Goal: Transaction & Acquisition: Download file/media

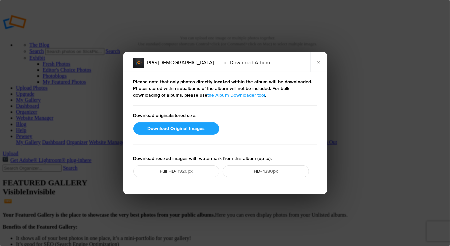
scroll to position [33, 0]
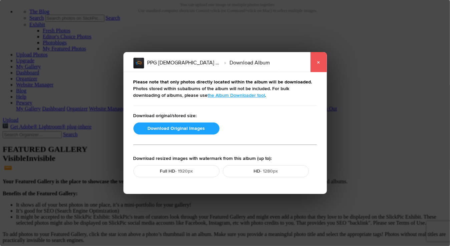
click at [317, 62] on link "×" at bounding box center [318, 62] width 17 height 20
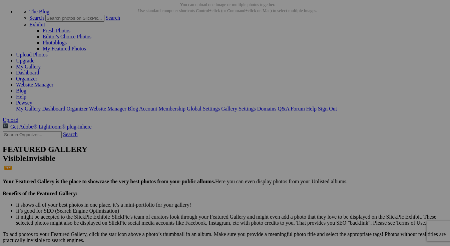
scroll to position [0, 0]
